Goal: Book appointment/travel/reservation

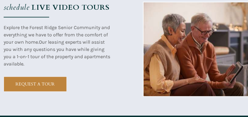
scroll to position [1084, 0]
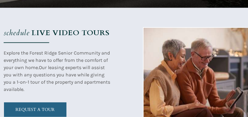
click at [29, 112] on span "REQUEST A TOUR" at bounding box center [35, 109] width 63 height 5
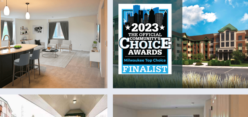
scroll to position [320, 32]
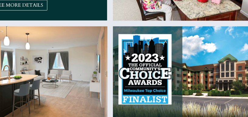
click at [192, 86] on img at bounding box center [183, 72] width 140 height 93
click at [162, 95] on img at bounding box center [183, 72] width 140 height 93
click at [152, 72] on img at bounding box center [183, 72] width 140 height 93
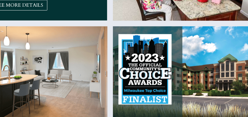
click at [152, 72] on img at bounding box center [183, 72] width 140 height 93
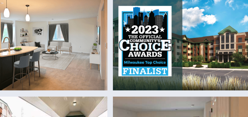
scroll to position [350, 32]
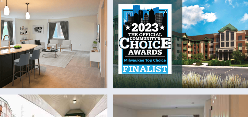
click at [237, 55] on img at bounding box center [183, 42] width 140 height 93
click at [235, 44] on img at bounding box center [183, 42] width 140 height 93
click at [227, 45] on img at bounding box center [183, 42] width 140 height 93
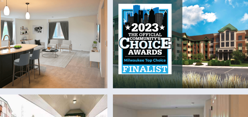
click at [227, 45] on img at bounding box center [183, 42] width 140 height 93
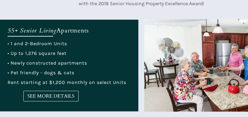
scroll to position [229, 1]
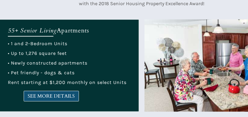
click at [49, 96] on span "SEE MORE DETAILS" at bounding box center [51, 97] width 55 height 6
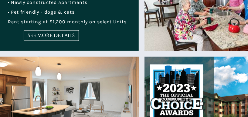
scroll to position [320, 1]
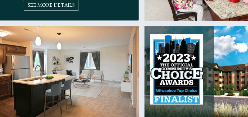
click at [116, 70] on img at bounding box center [69, 72] width 140 height 93
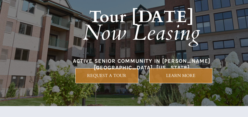
scroll to position [61, 1]
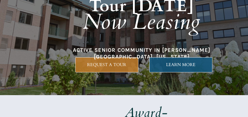
click at [191, 65] on span "LEARN MORE" at bounding box center [181, 64] width 63 height 5
